Goal: Communication & Community: Share content

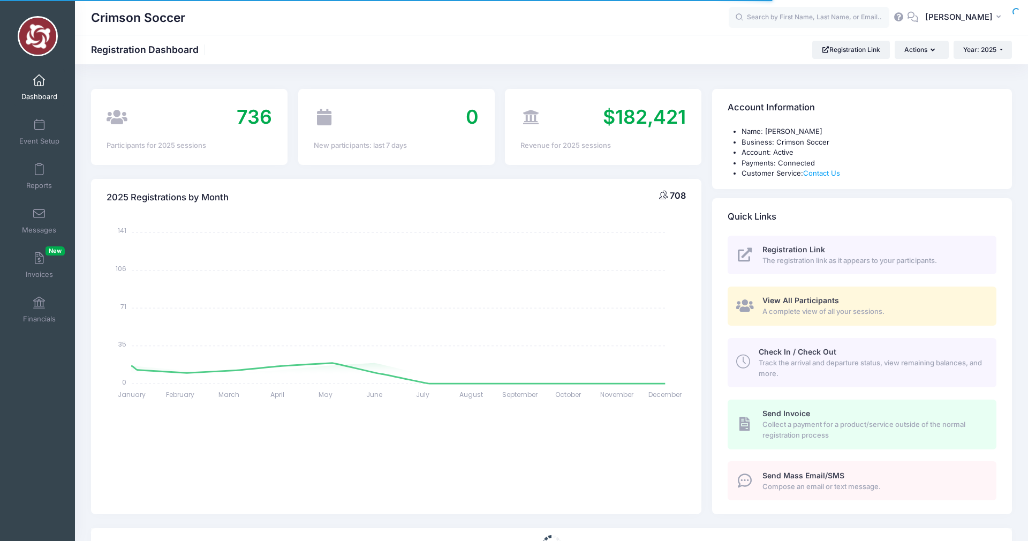
select select
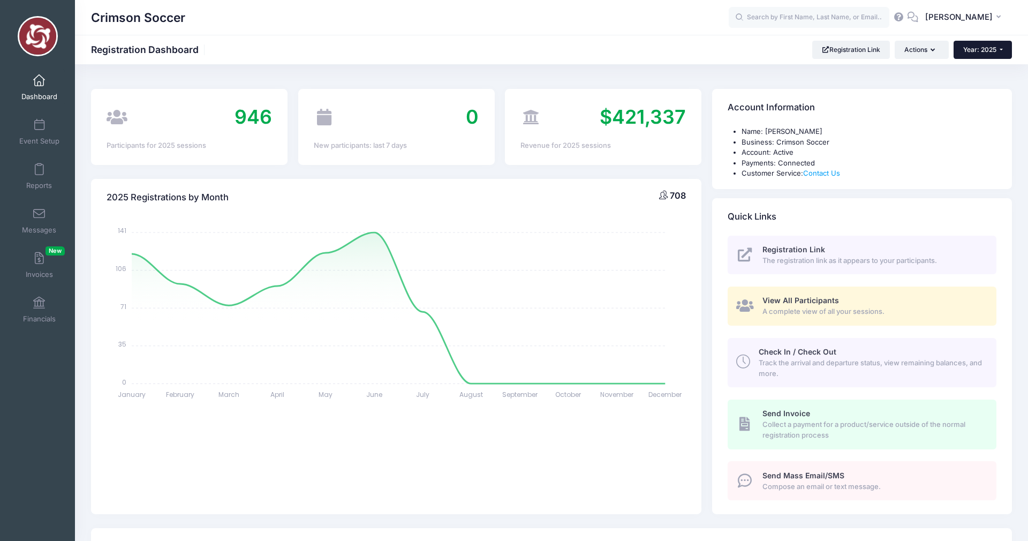
click at [961, 51] on button "Year: 2025" at bounding box center [983, 50] width 58 height 18
click at [970, 97] on link "Year: 2023" at bounding box center [989, 98] width 70 height 14
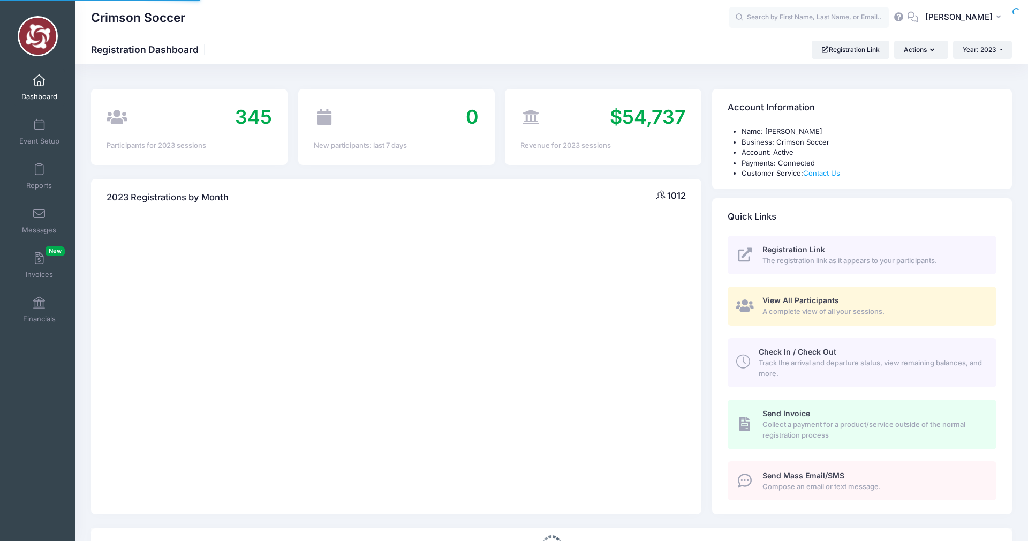
select select
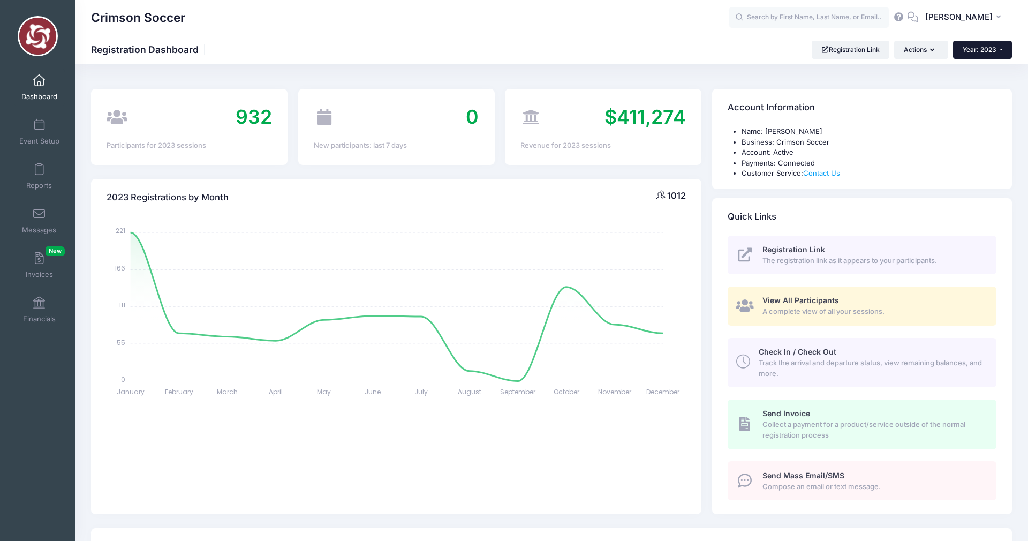
click at [969, 50] on span "Year: 2023" at bounding box center [980, 50] width 34 height 8
click at [972, 82] on link "Year: 2024" at bounding box center [988, 84] width 70 height 14
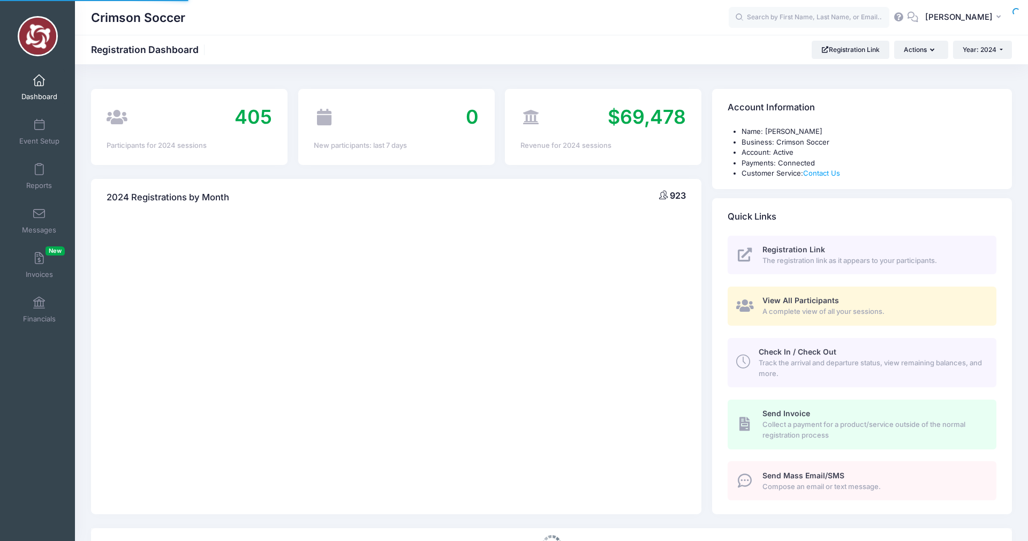
select select
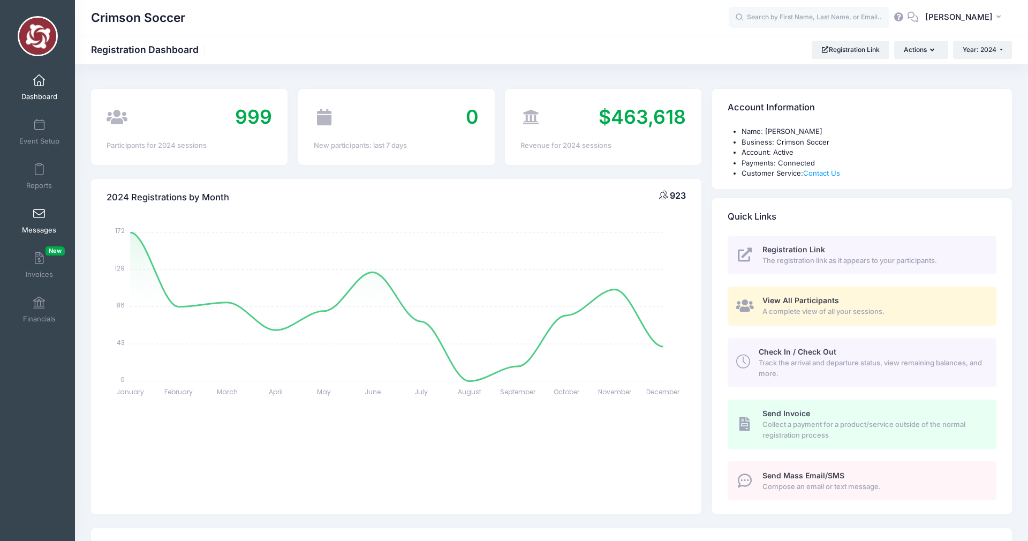
click at [39, 213] on span at bounding box center [39, 214] width 0 height 12
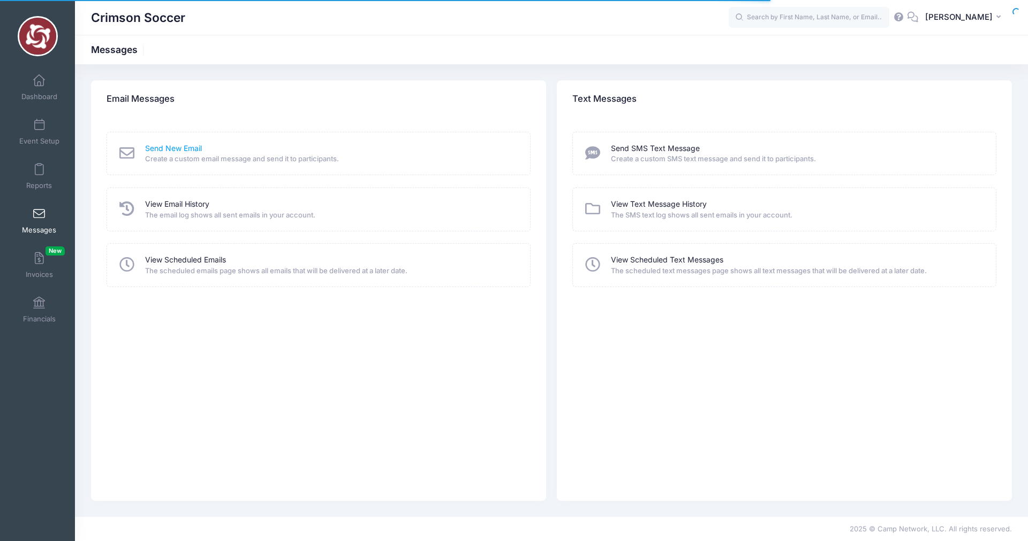
click at [169, 148] on link "Send New Email" at bounding box center [173, 148] width 57 height 11
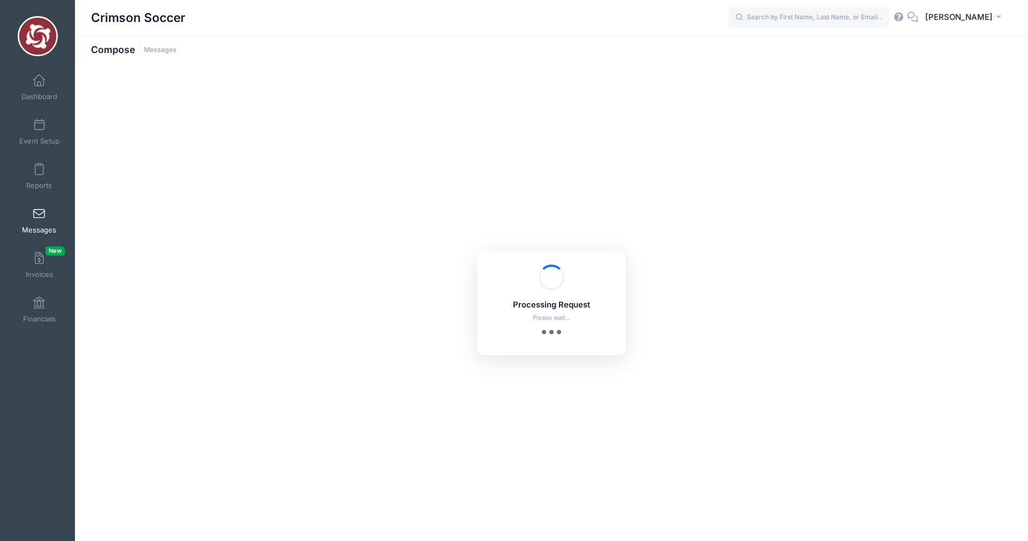
select select "2024"
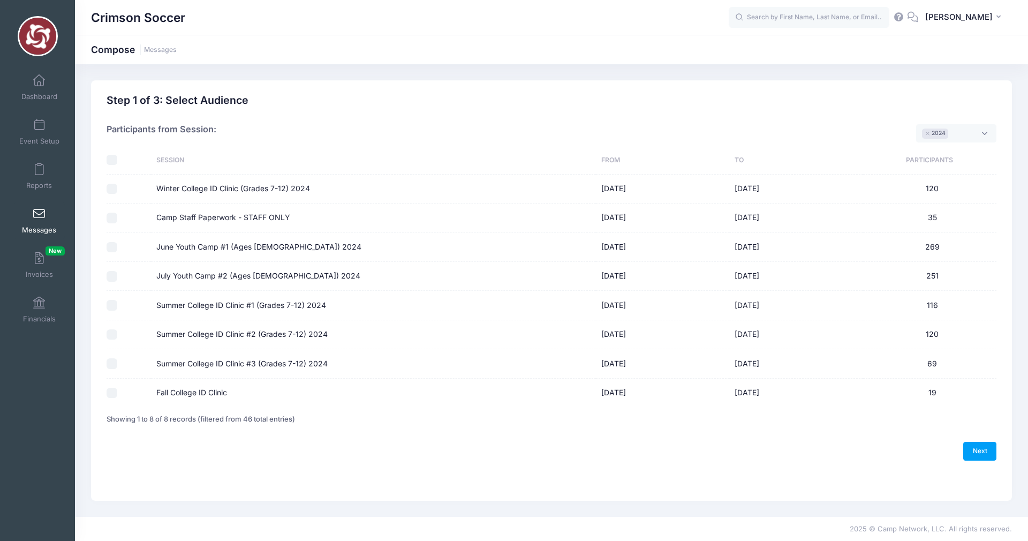
scroll to position [9, 0]
click at [111, 248] on input "June Youth Camp #1 (Ages 6-13) 2024" at bounding box center [112, 247] width 11 height 11
checkbox input "true"
click at [929, 134] on button "×" at bounding box center [928, 134] width 6 height 4
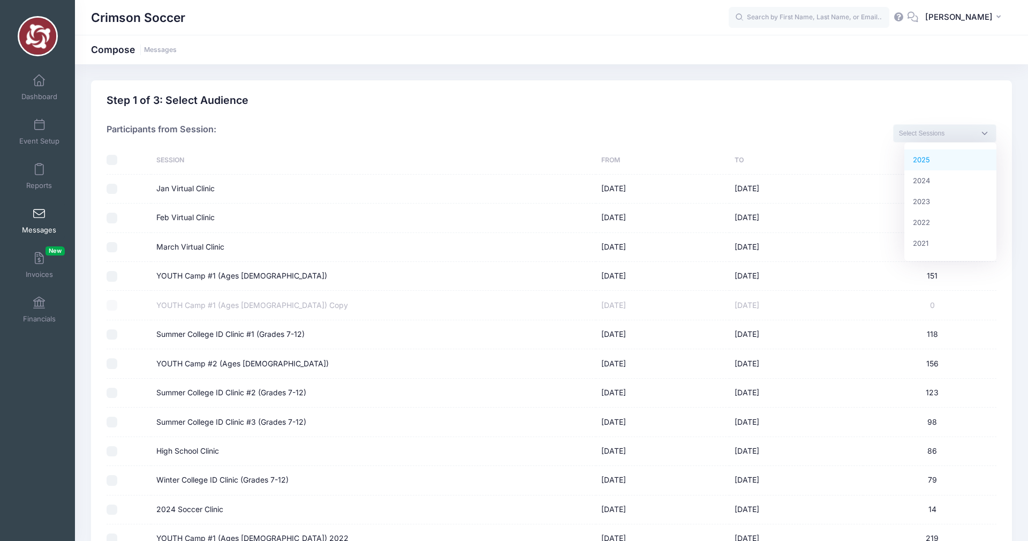
select select "2025"
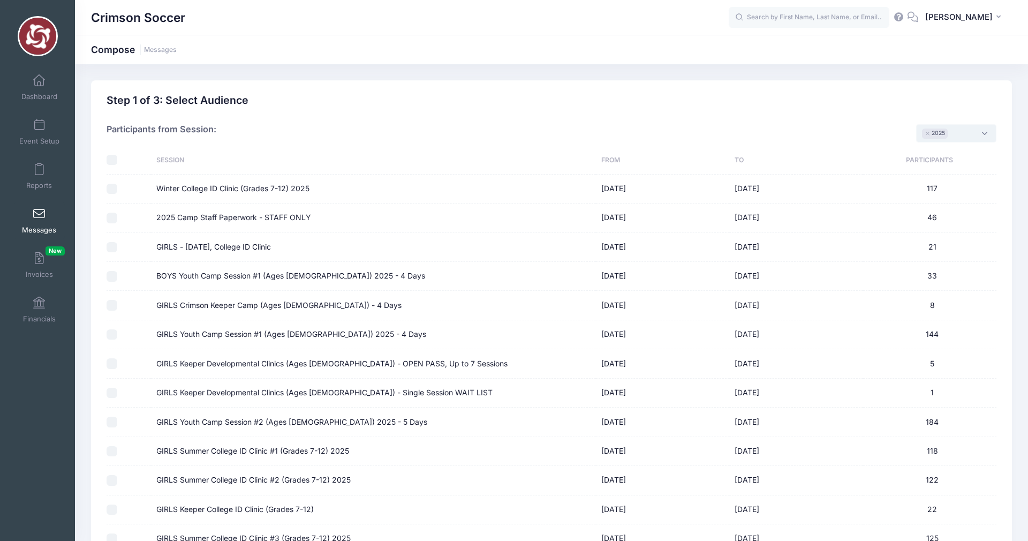
click at [113, 333] on input "GIRLS Youth Camp Session #1 (Ages 6-13) 2025 - 4 Days" at bounding box center [112, 334] width 11 height 11
checkbox input "true"
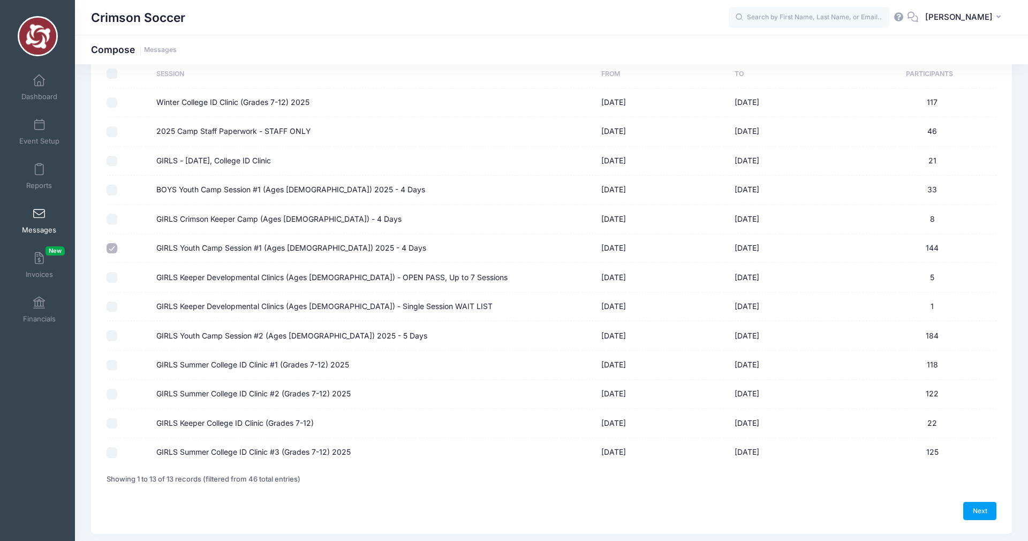
scroll to position [99, 0]
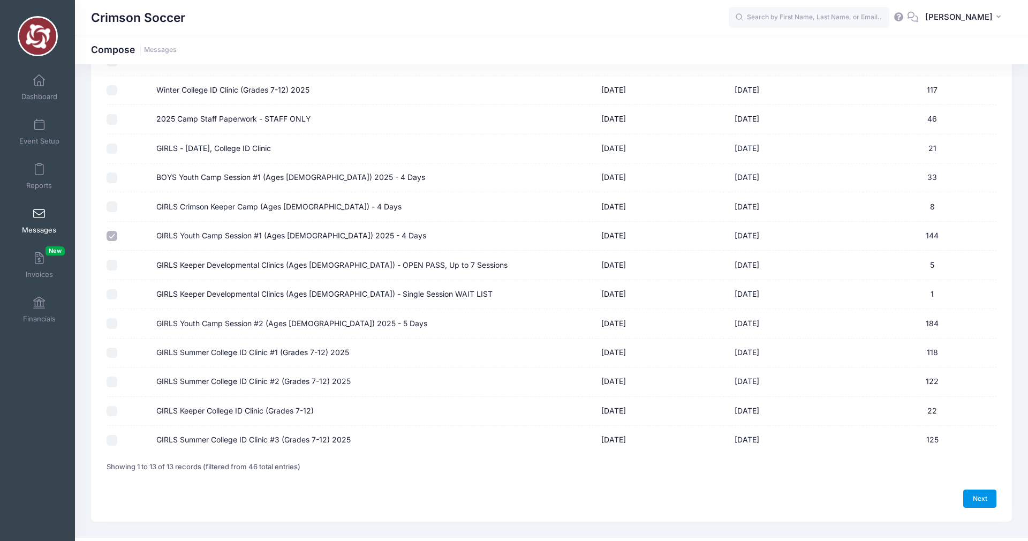
click at [981, 506] on link "Next" at bounding box center [980, 499] width 33 height 18
select select "50"
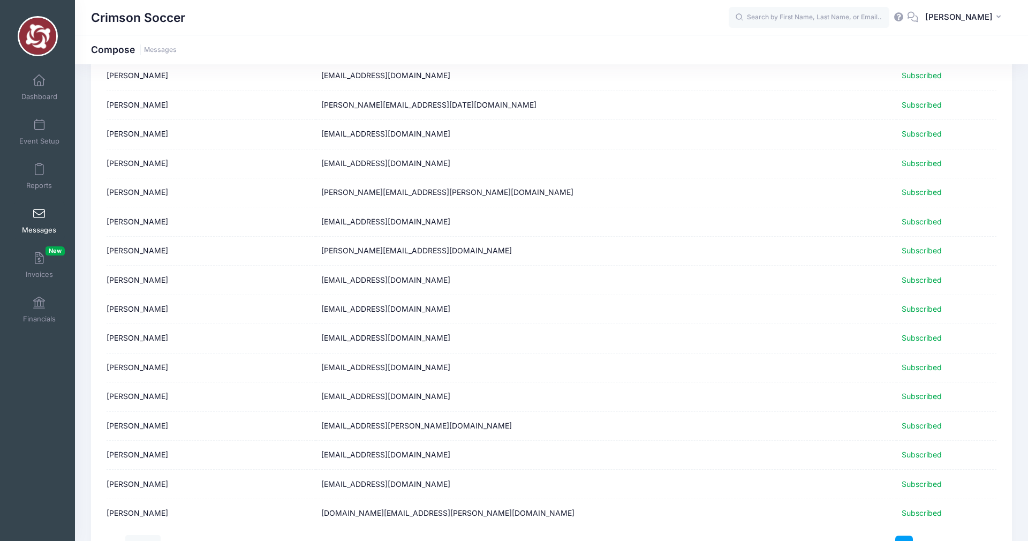
scroll to position [1193, 0]
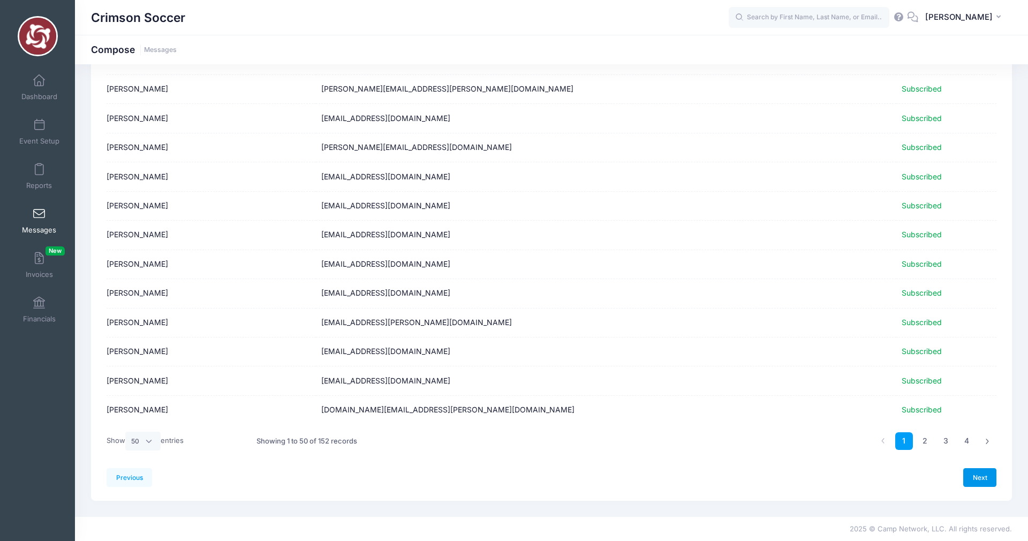
click at [981, 476] on link "Next" at bounding box center [980, 477] width 33 height 18
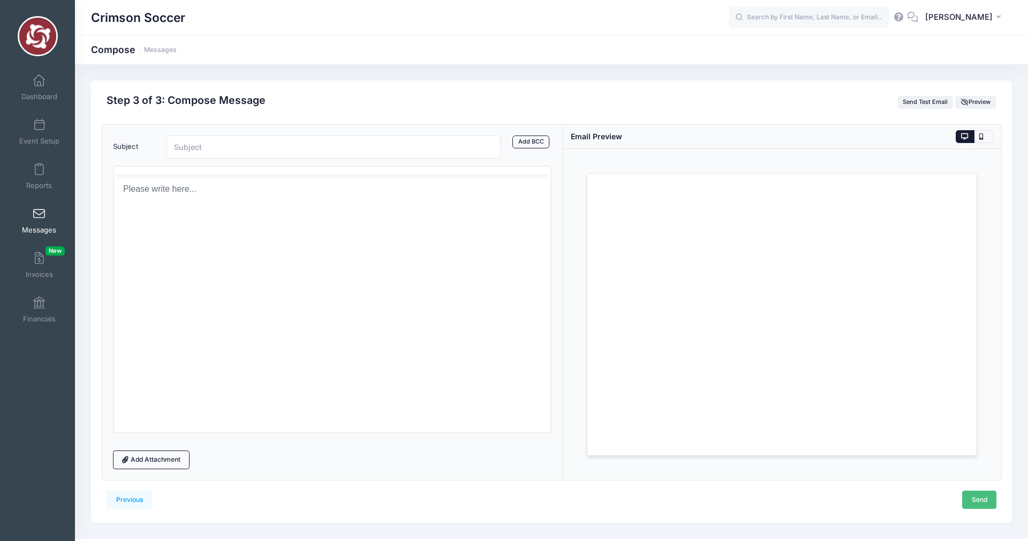
scroll to position [0, 0]
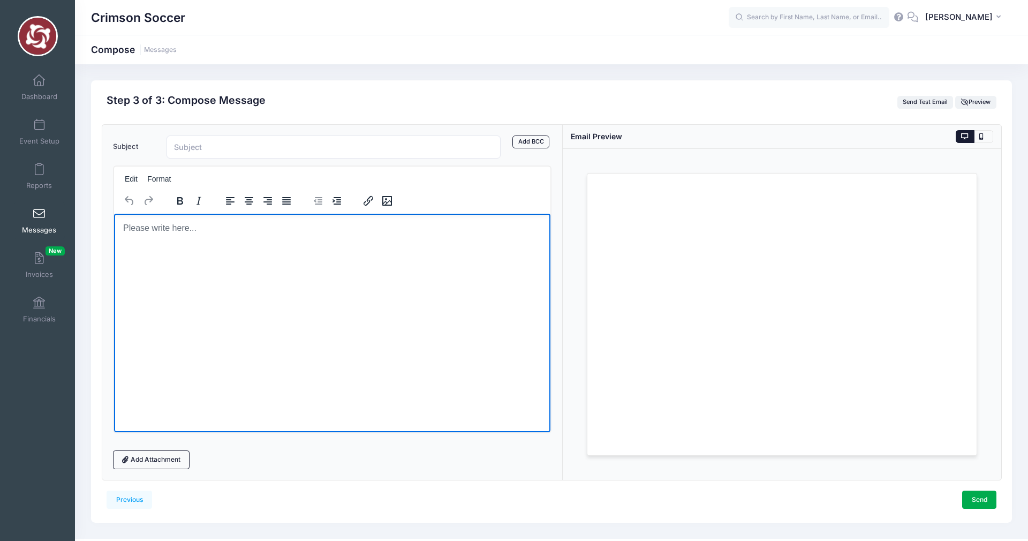
click at [168, 241] on html at bounding box center [332, 227] width 437 height 29
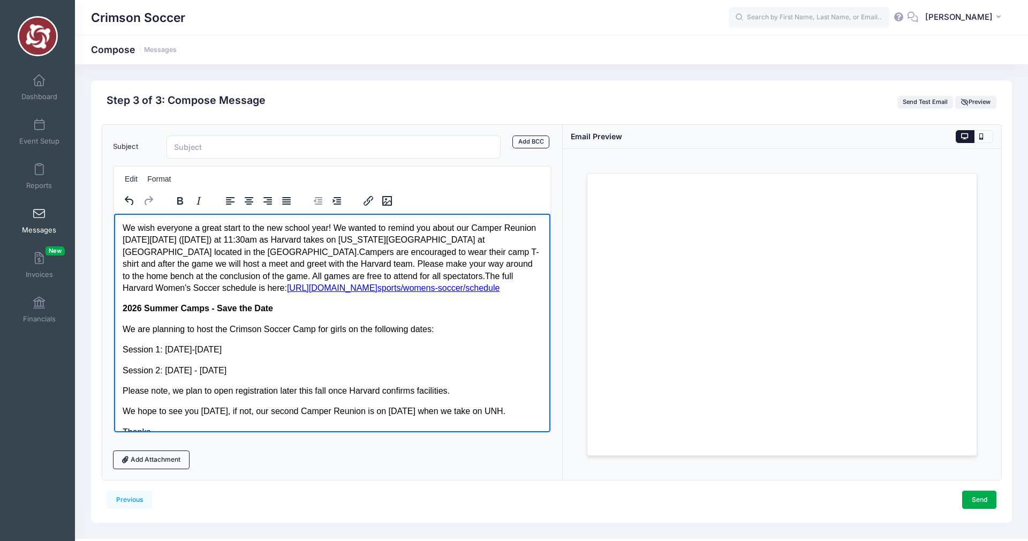
click at [187, 252] on span "We wish everyone a great start to the new school year! We wanted to remind you …" at bounding box center [329, 239] width 414 height 33
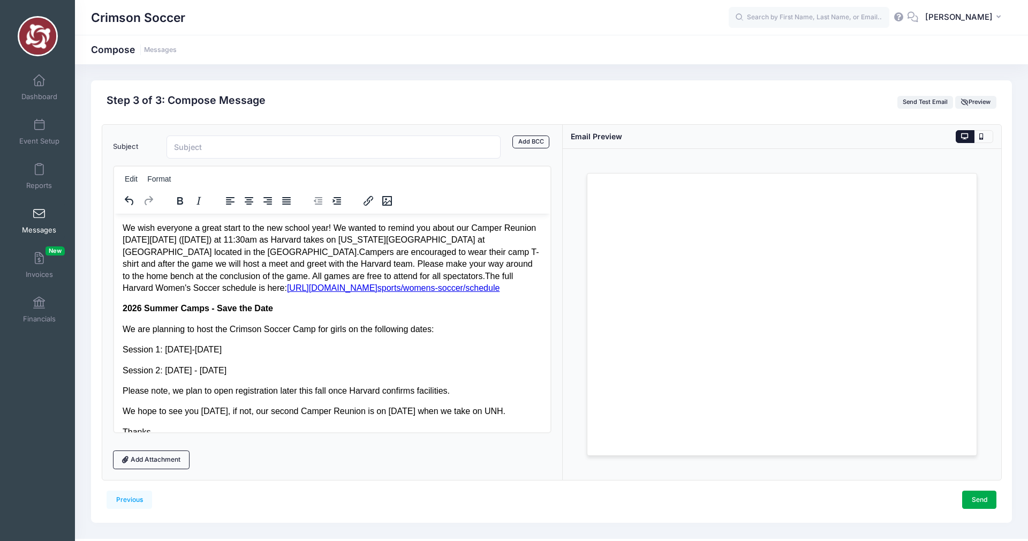
click at [229, 251] on p "We wish everyone a great start to the new school year! We wanted to remind you …" at bounding box center [331, 258] width 419 height 72
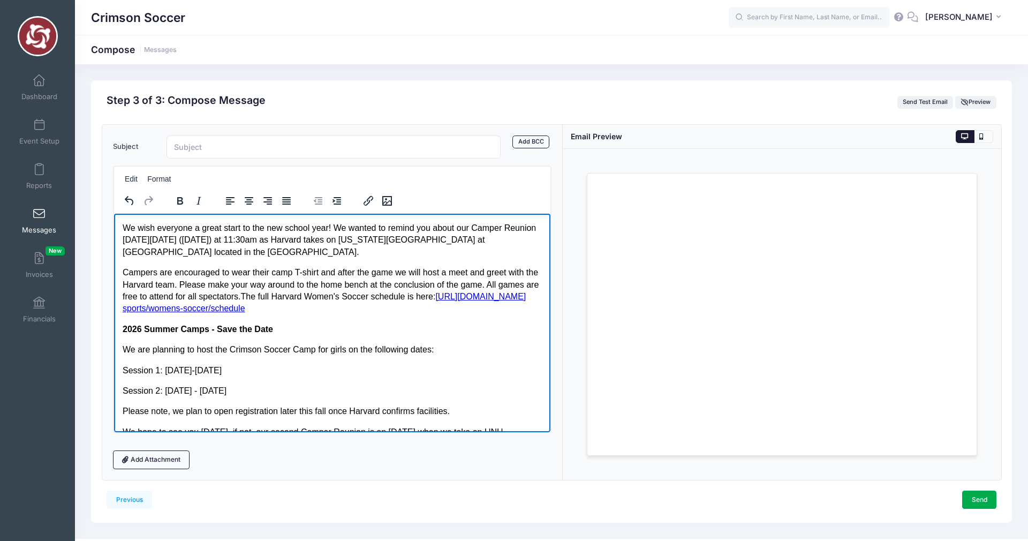
click at [191, 255] on span "We wish everyone a great start to the new school year! We wanted to remind you …" at bounding box center [329, 239] width 414 height 33
click at [294, 294] on p "Campers are encouraged to wear their camp T-shirt and after the game we will ho…" at bounding box center [331, 290] width 419 height 48
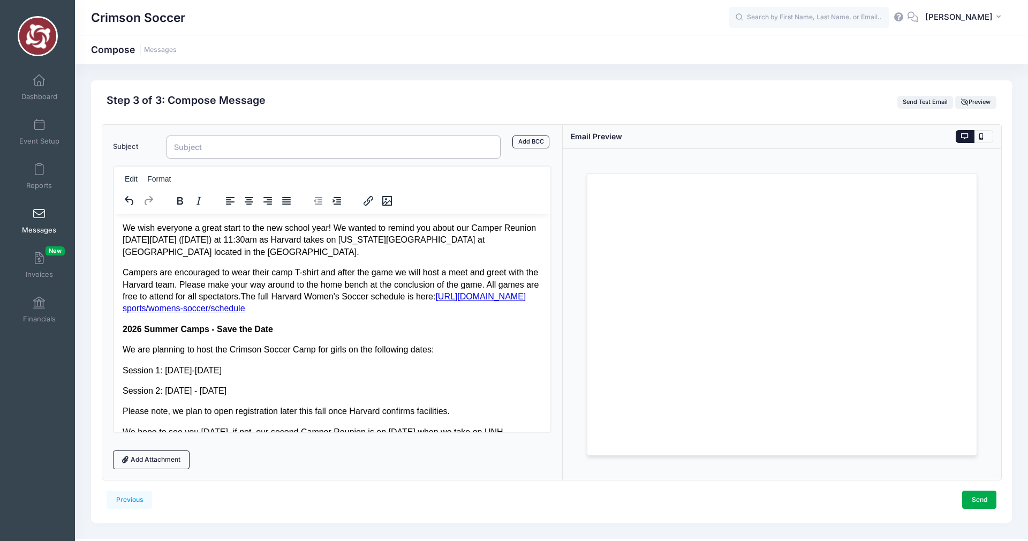
click at [223, 146] on input "Subject" at bounding box center [334, 147] width 334 height 23
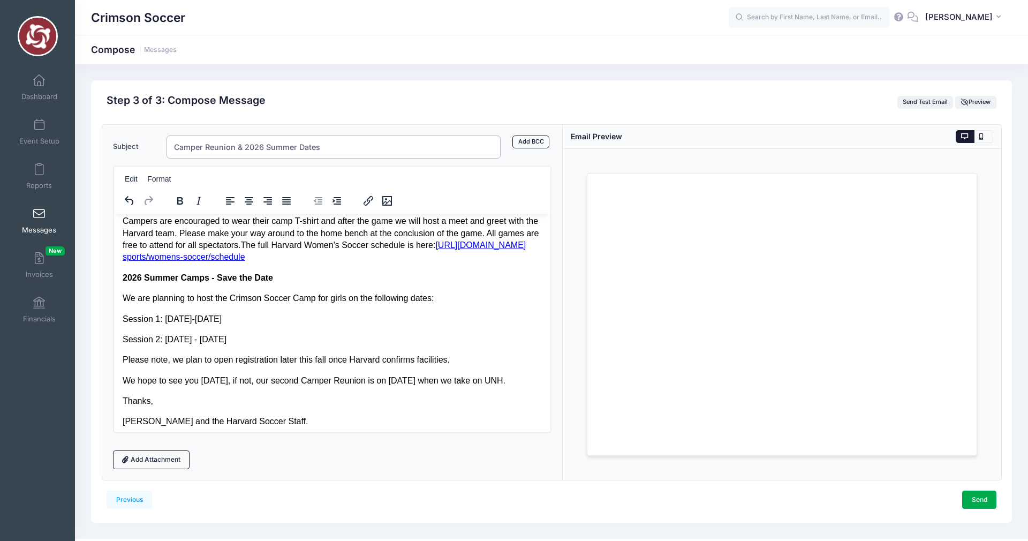
scroll to position [53, 0]
type input "Camper Reunion & 2026 Summer Dates"
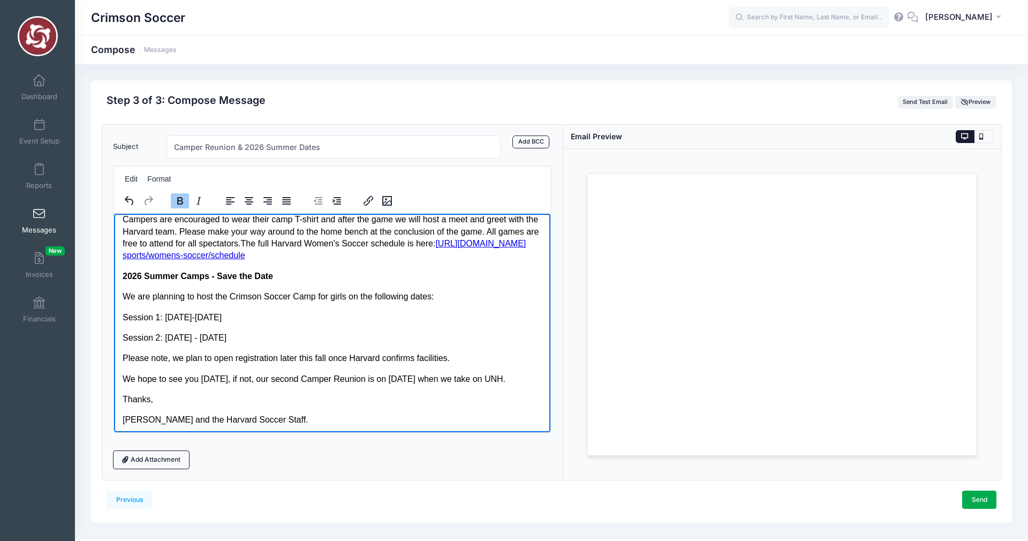
click at [278, 276] on p "​2026 Summer Camps - Save the Date" at bounding box center [331, 276] width 419 height 12
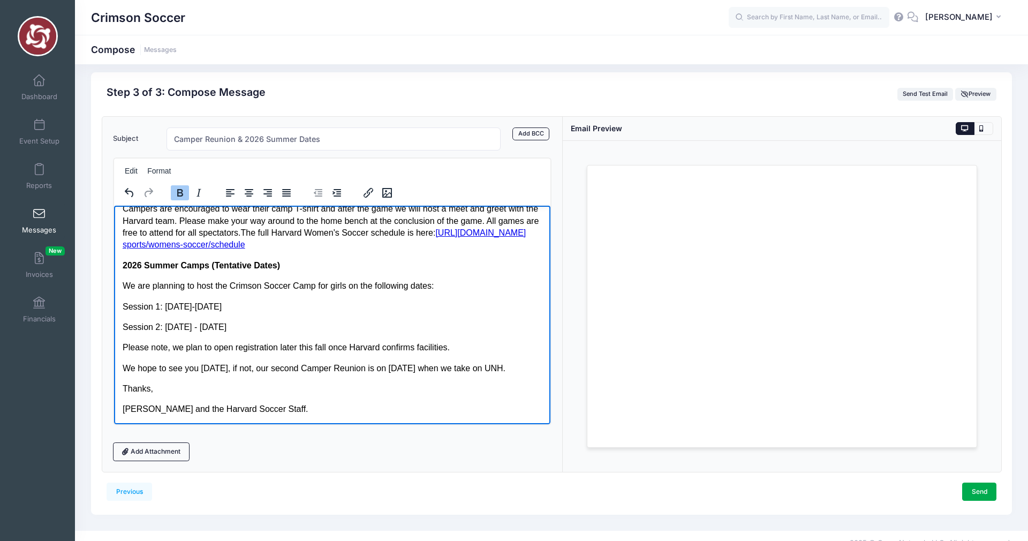
scroll to position [9, 0]
click at [436, 366] on span "We hope to see you Monday, if not, our second Camper Reunion is on September 14…" at bounding box center [313, 366] width 383 height 9
click at [347, 379] on body "We wish everyone a great start to the new school year! We wanted to remind you …" at bounding box center [331, 285] width 419 height 257
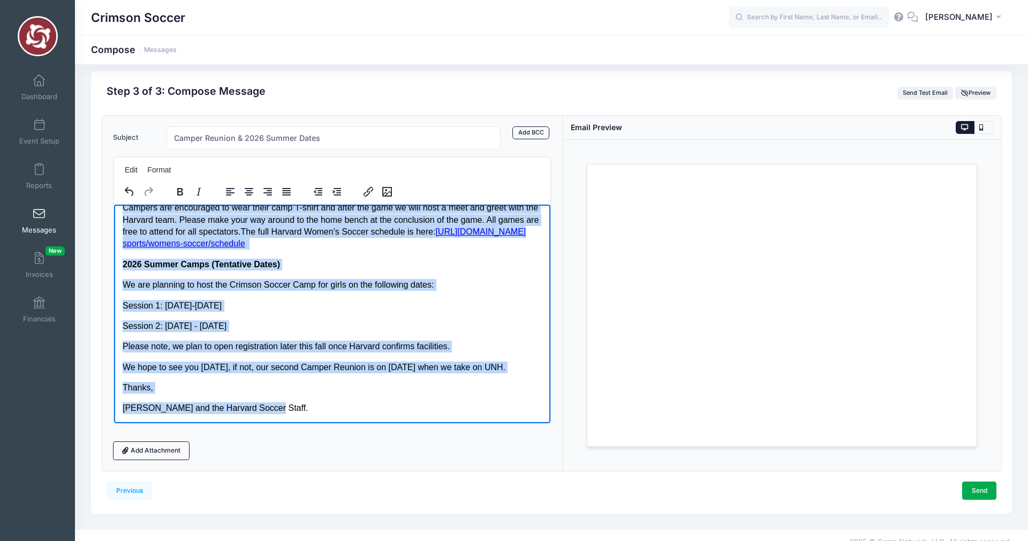
scroll to position [0, 0]
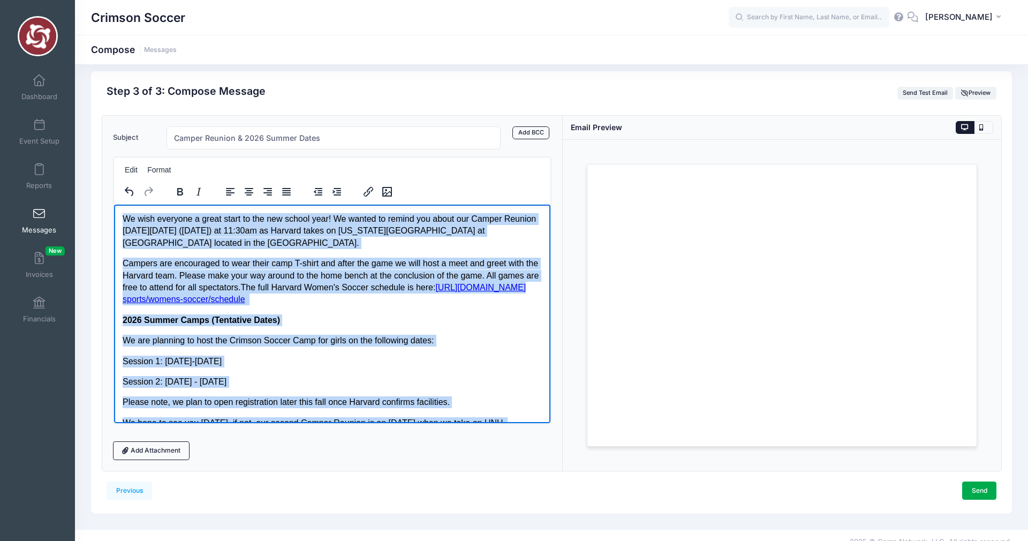
drag, startPoint x: 264, startPoint y: 409, endPoint x: 80, endPoint y: 190, distance: 285.9
click at [114, 204] on html "We wish everyone a great start to the new school year! We wanted to remind you …" at bounding box center [332, 341] width 437 height 274
copy body "We wish everyone a great start to the new school year! We wanted to remind you …"
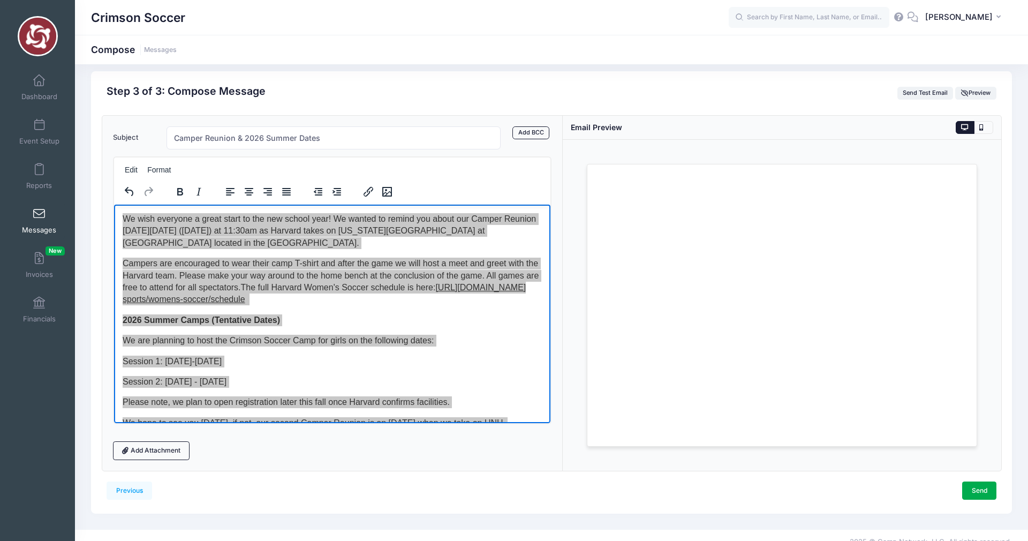
click at [459, 444] on div "Add Attachment" at bounding box center [332, 450] width 439 height 18
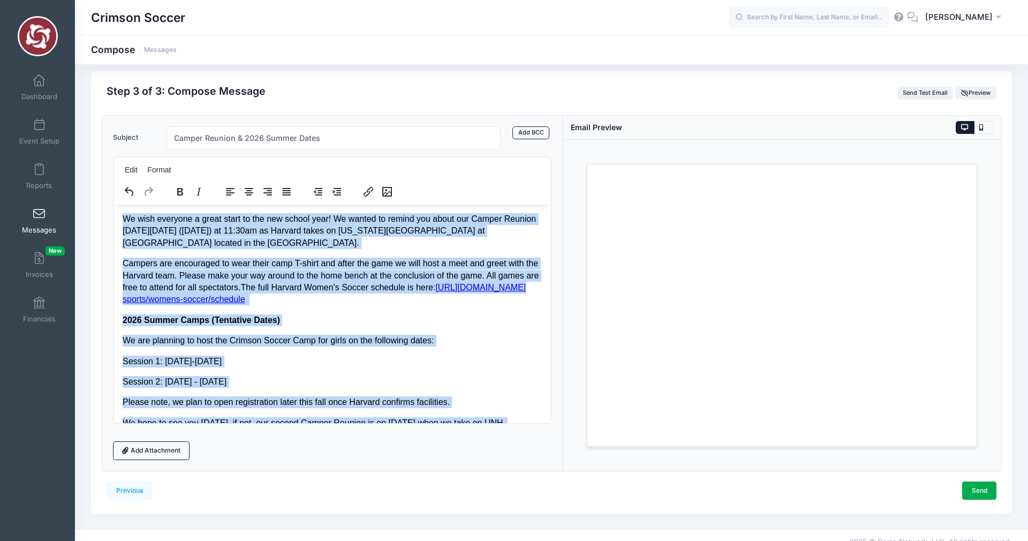
click at [504, 365] on p "Session 1: June 22-26, 2026" at bounding box center [331, 361] width 419 height 12
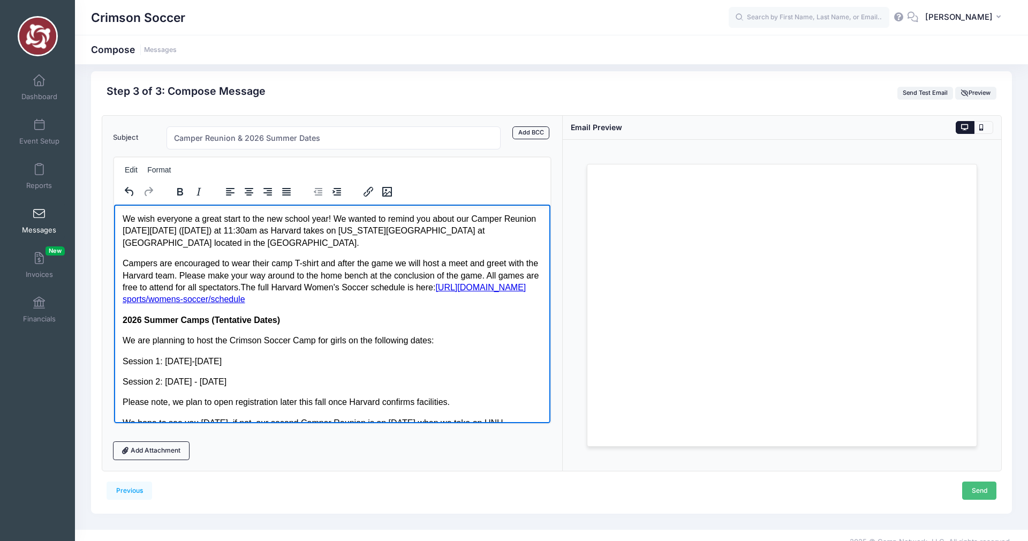
click at [973, 490] on link "Send" at bounding box center [980, 491] width 34 height 18
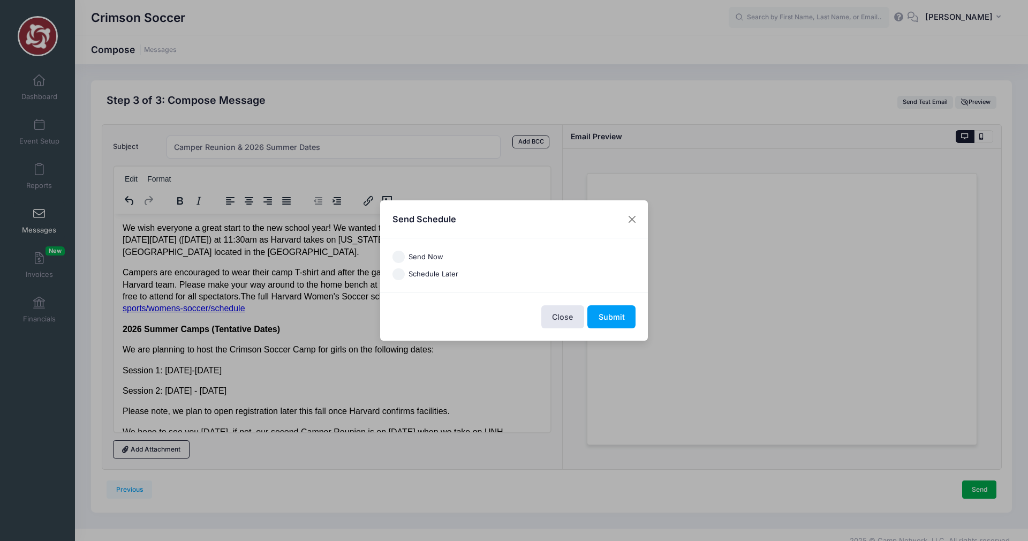
click at [401, 253] on input "Send Now" at bounding box center [399, 257] width 12 height 12
radio input "true"
click at [618, 316] on button "Submit" at bounding box center [612, 316] width 48 height 23
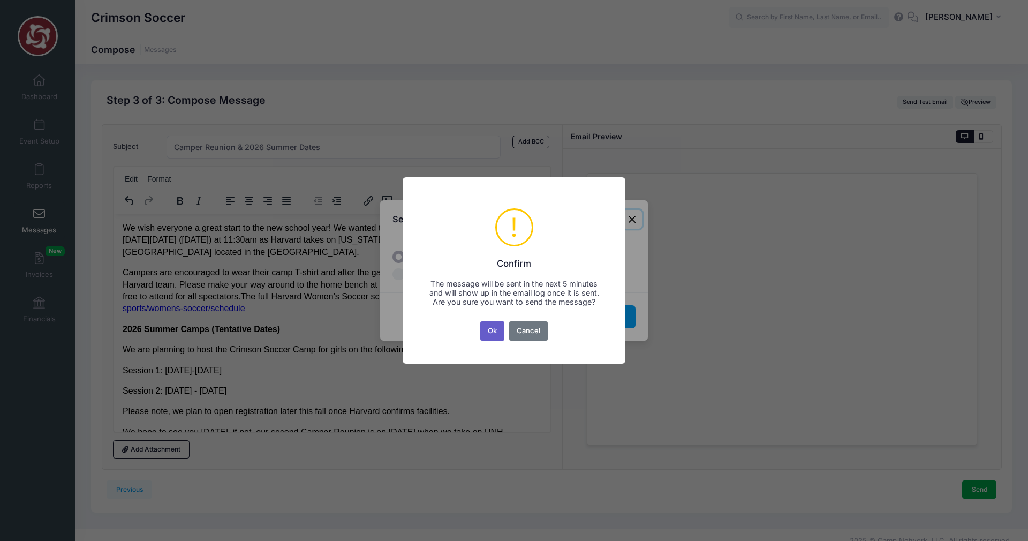
click at [493, 336] on button "Ok" at bounding box center [492, 330] width 25 height 19
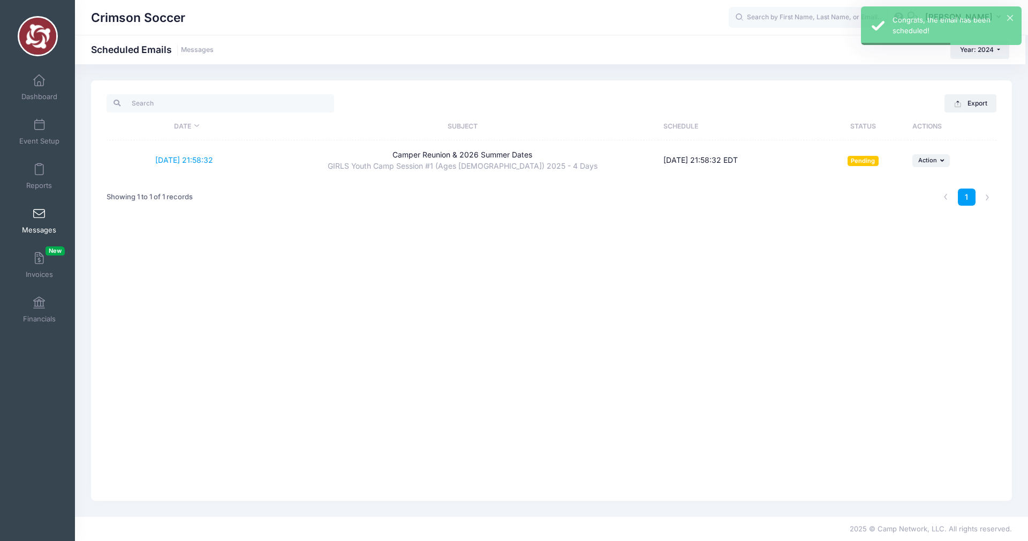
click at [37, 222] on link "Messages" at bounding box center [39, 220] width 51 height 37
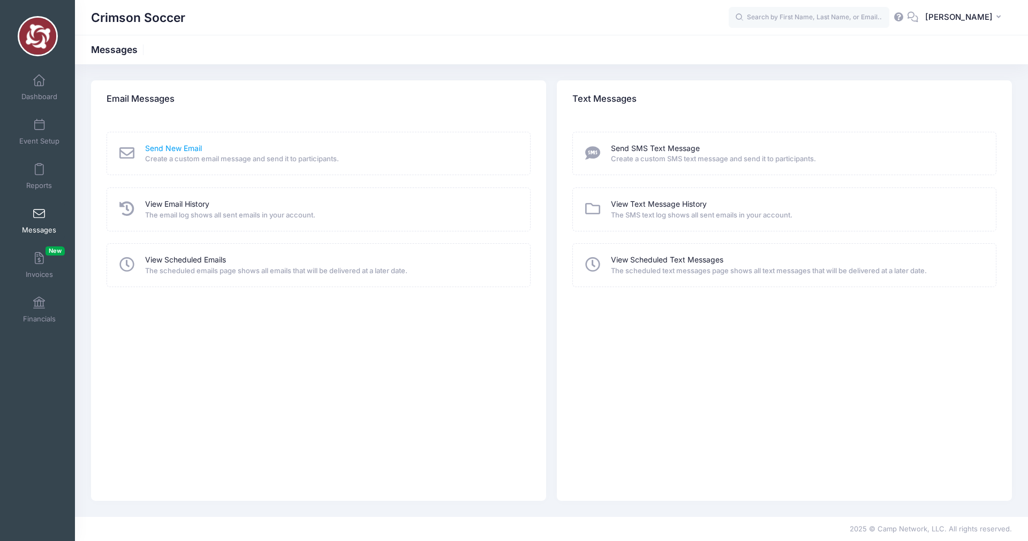
click at [162, 144] on link "Send New Email" at bounding box center [173, 148] width 57 height 11
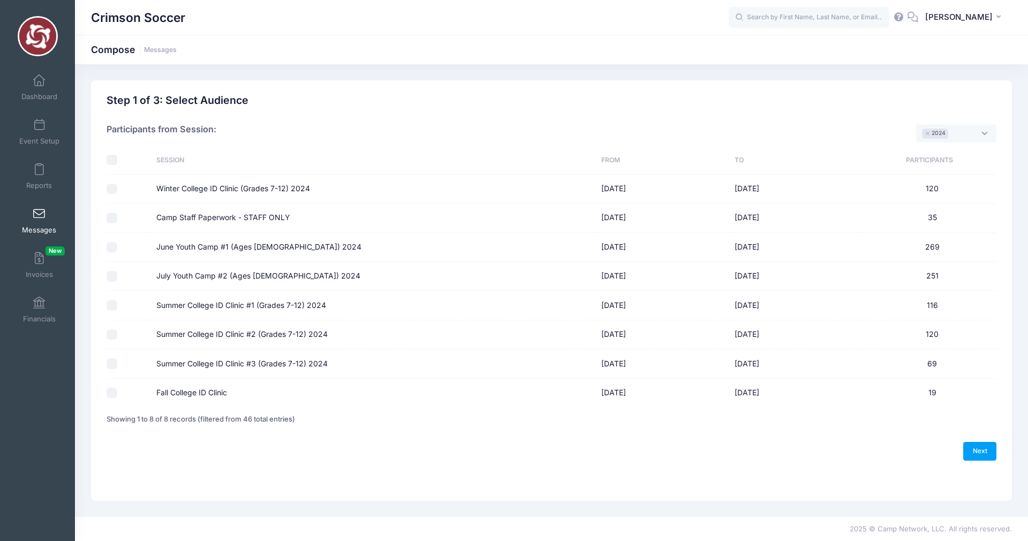
scroll to position [9, 0]
click at [985, 132] on span "× 2024" at bounding box center [957, 133] width 80 height 18
select select "2025"
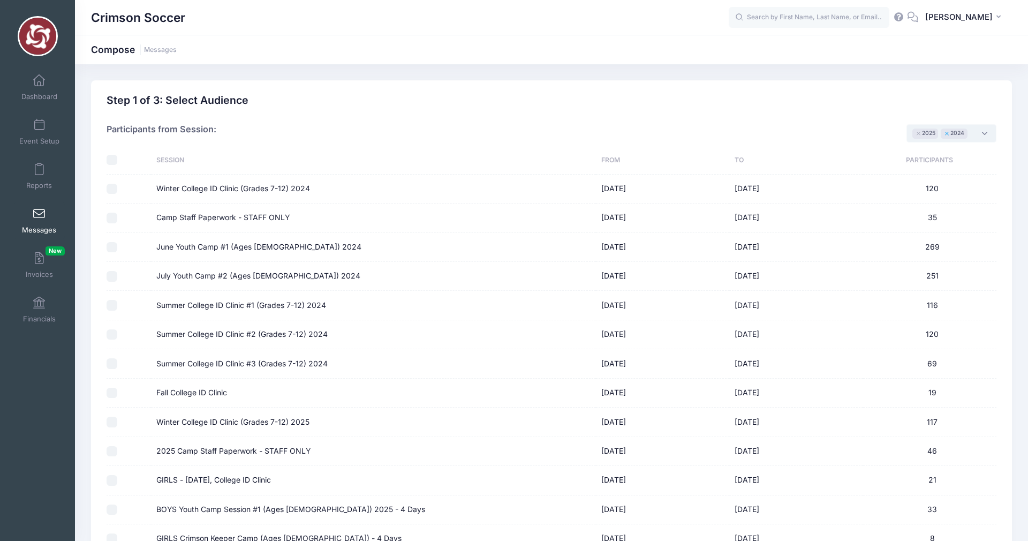
click at [946, 132] on button "×" at bounding box center [947, 134] width 6 height 4
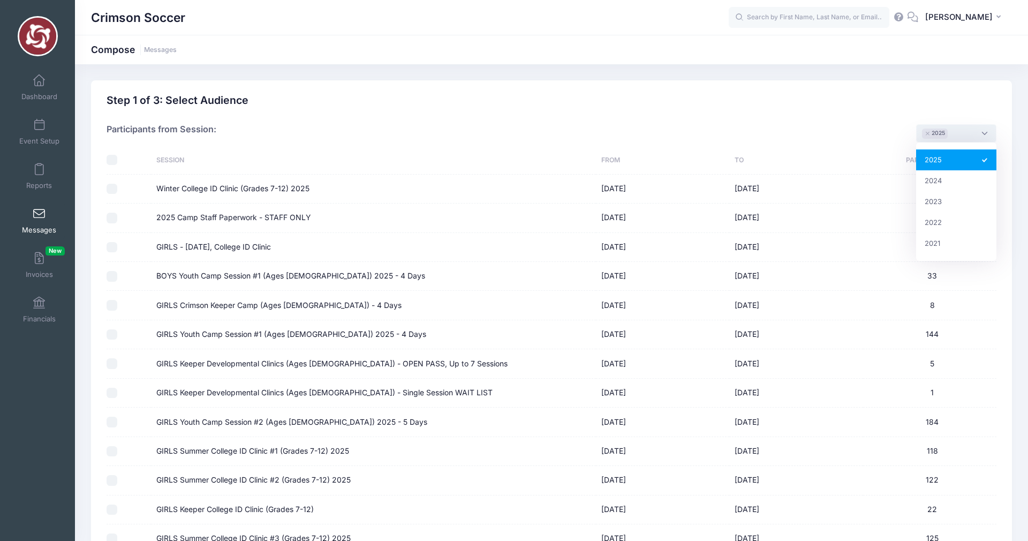
click at [878, 134] on div "Participants from Session: 2025 2024 2023 2022 2021 × 2025" at bounding box center [552, 128] width 890 height 36
click at [110, 305] on input "GIRLS Crimson Keeper Camp (Ages [DEMOGRAPHIC_DATA]) - 4 Days" at bounding box center [112, 305] width 11 height 11
checkbox input "true"
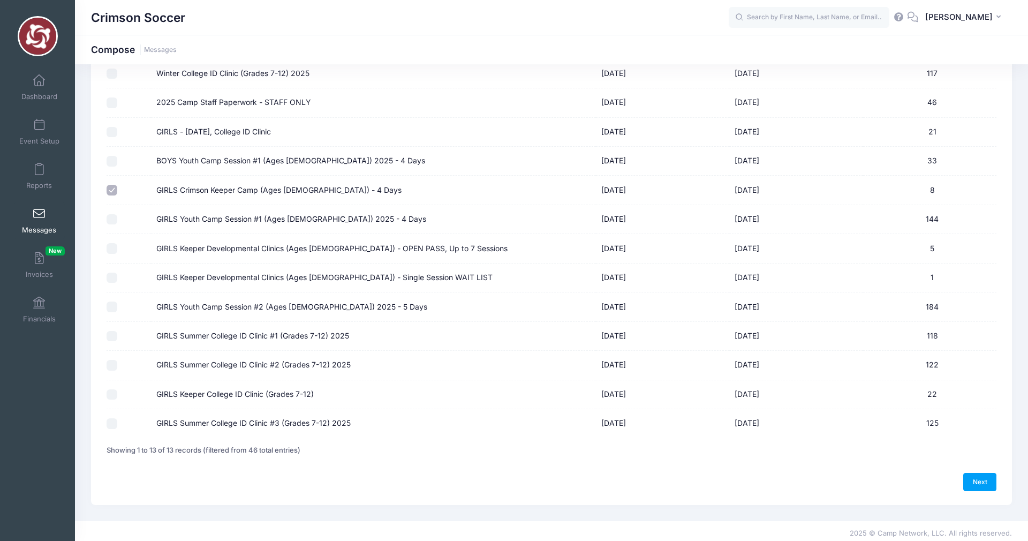
scroll to position [119, 0]
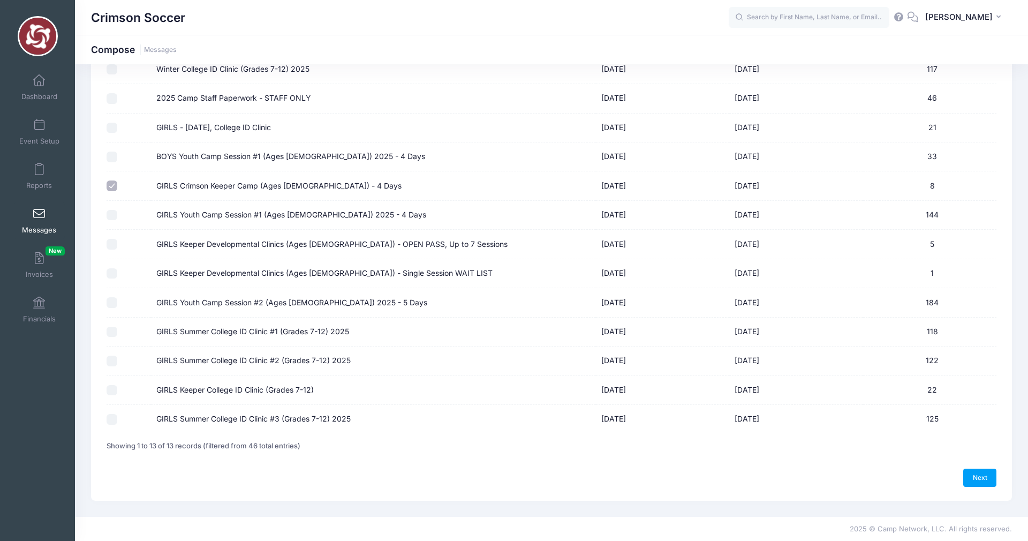
click at [113, 300] on input "GIRLS Youth Camp Session #2 (Ages [DEMOGRAPHIC_DATA]) 2025 - 5 Days" at bounding box center [112, 302] width 11 height 11
checkbox input "true"
click at [976, 474] on link "Next" at bounding box center [980, 478] width 33 height 18
select select "50"
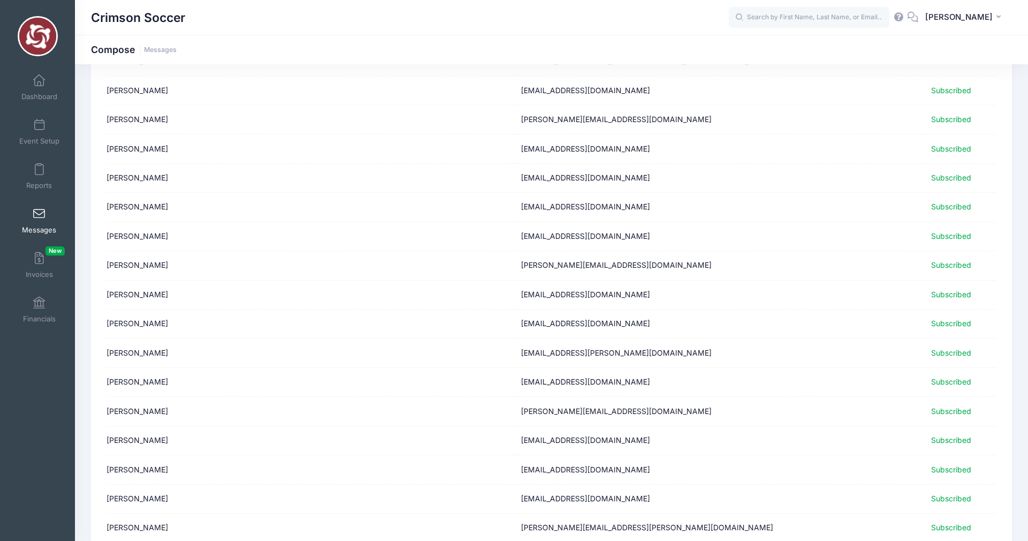
scroll to position [1193, 0]
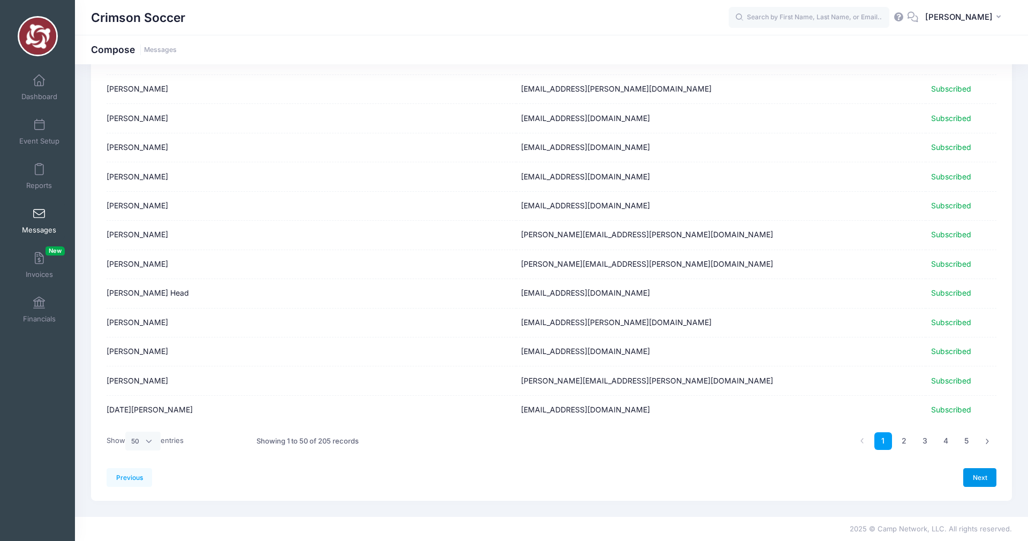
click at [985, 478] on link "Next" at bounding box center [980, 477] width 33 height 18
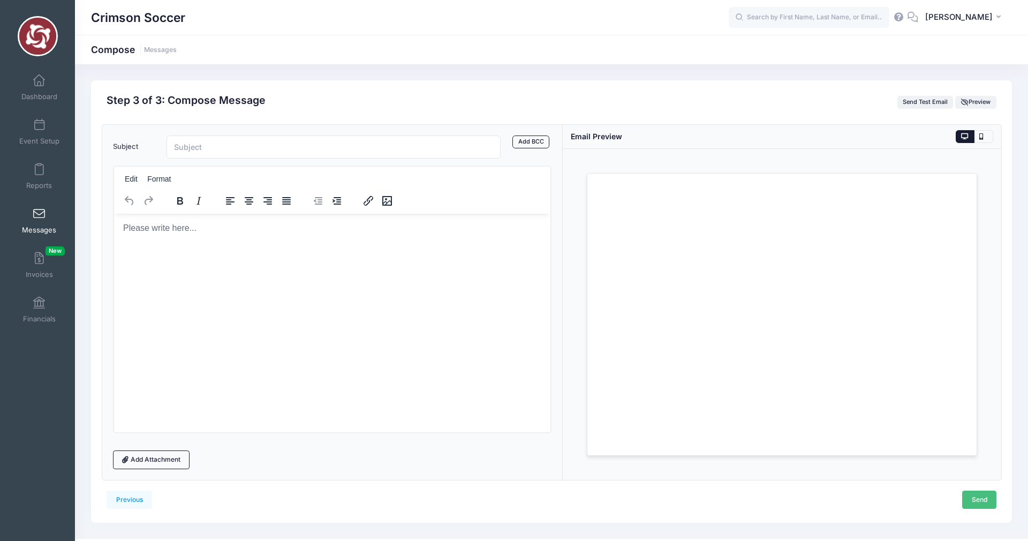
scroll to position [0, 0]
click at [235, 230] on p "Rich Text Area. Press ALT-0 for help." at bounding box center [331, 228] width 419 height 12
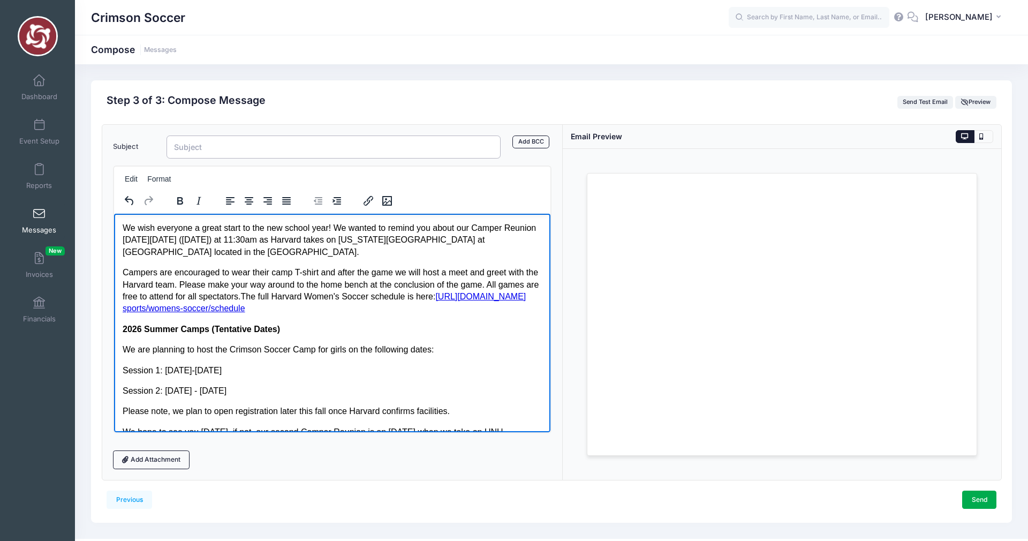
click at [186, 154] on input "Subject" at bounding box center [334, 147] width 334 height 23
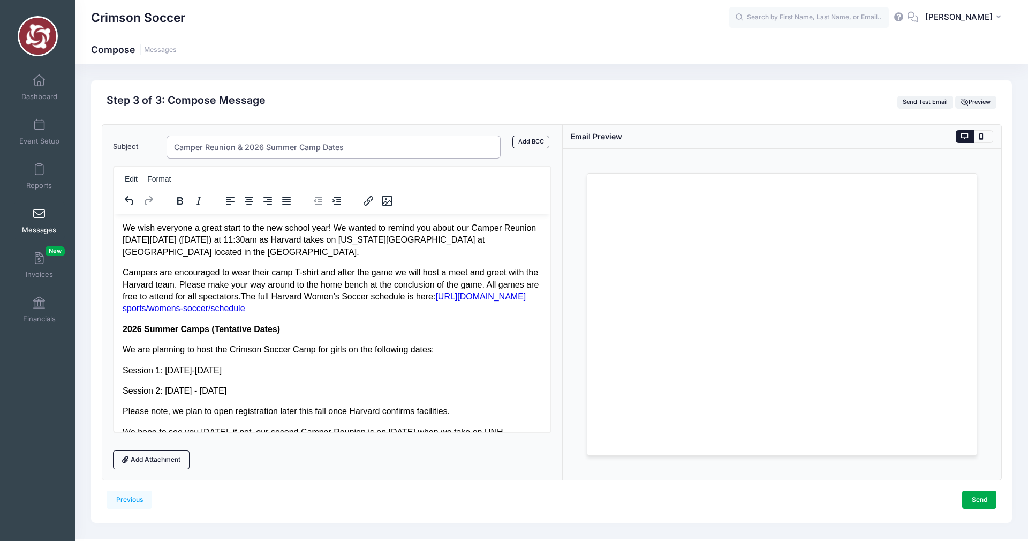
click at [319, 148] on input "Camper Reunion & 2026 Summer Camp Dates" at bounding box center [334, 147] width 334 height 23
type input "Camper Reunion & 2026 Summer Dates"
click at [423, 332] on p "​2026 Summer Camps (Tentative Dates)" at bounding box center [331, 329] width 419 height 12
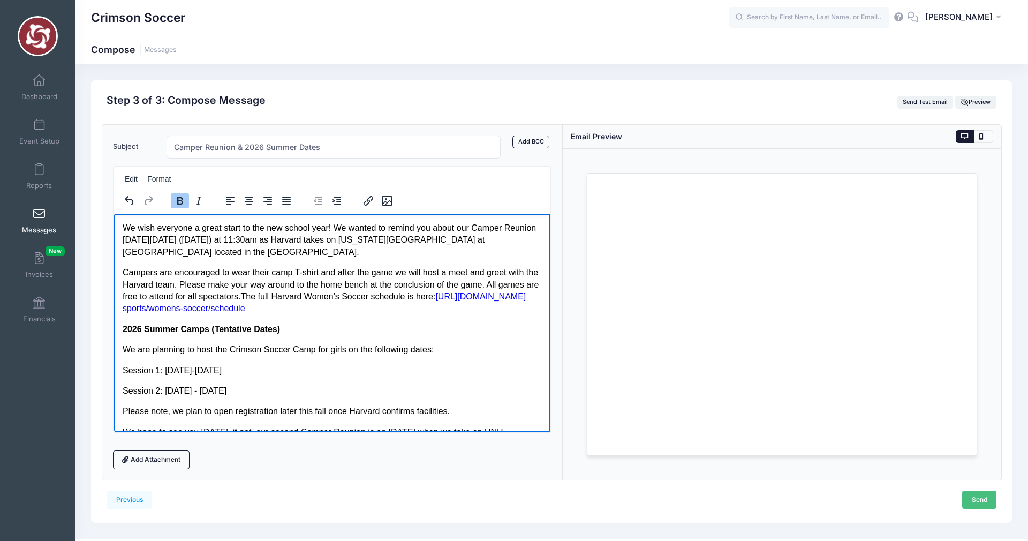
click at [983, 500] on link "Send" at bounding box center [980, 500] width 34 height 18
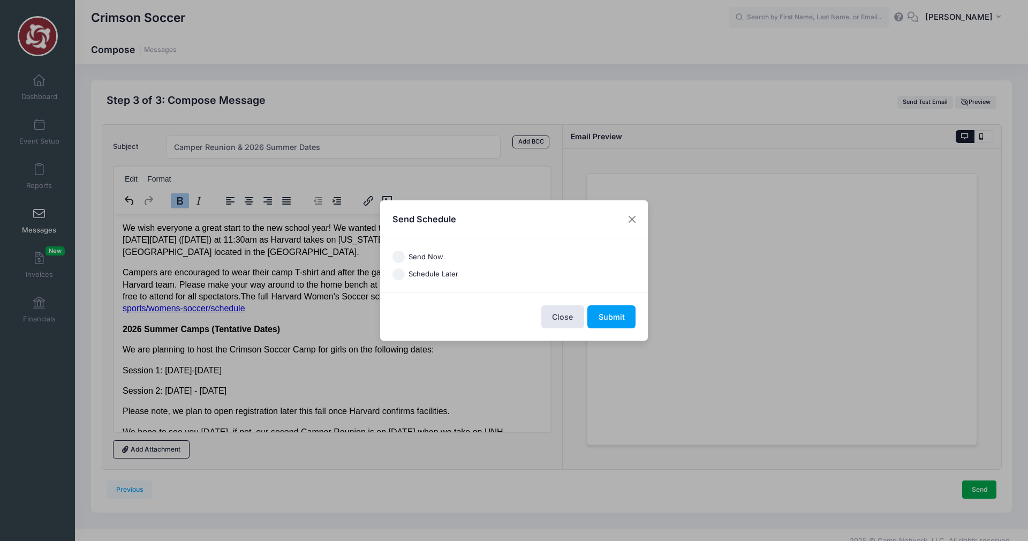
click at [397, 257] on input "Send Now" at bounding box center [399, 257] width 12 height 12
radio input "true"
click at [606, 317] on button "Submit" at bounding box center [612, 316] width 48 height 23
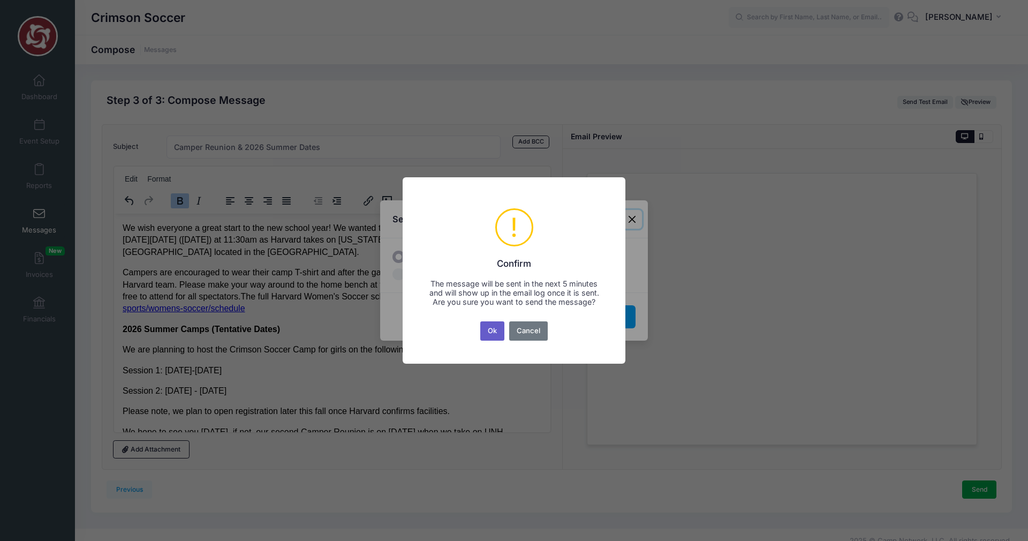
click at [495, 331] on button "Ok" at bounding box center [492, 330] width 25 height 19
